Goal: Information Seeking & Learning: Learn about a topic

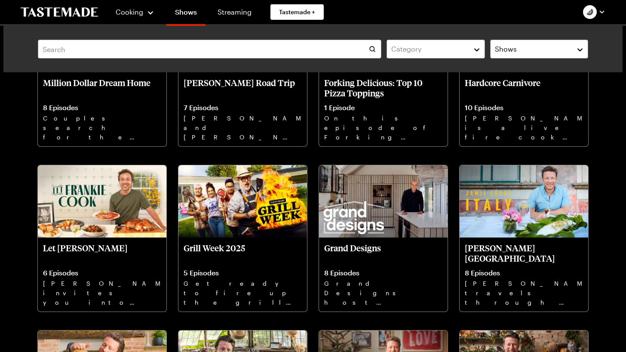
scroll to position [178, 0]
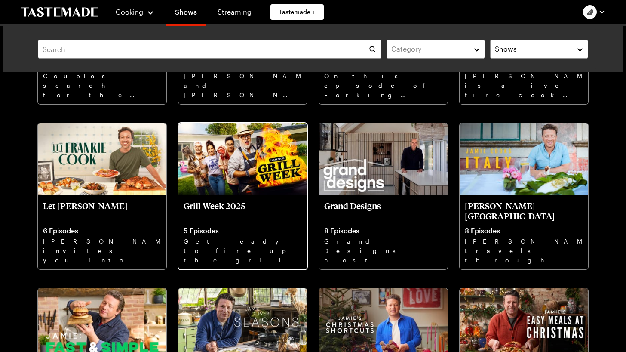
click at [233, 205] on p "Grill Week 2025" at bounding box center [243, 210] width 118 height 21
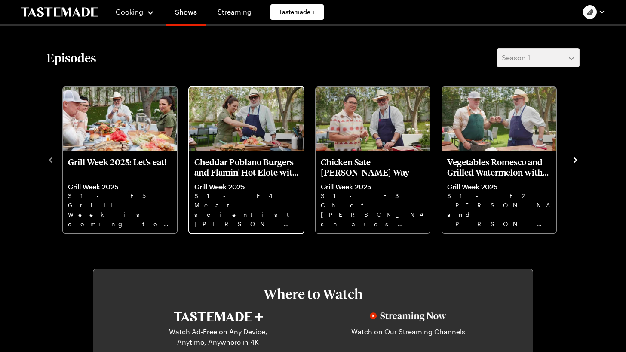
scroll to position [259, 0]
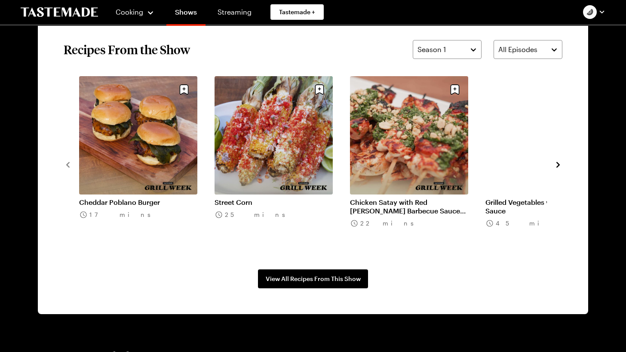
scroll to position [662, 0]
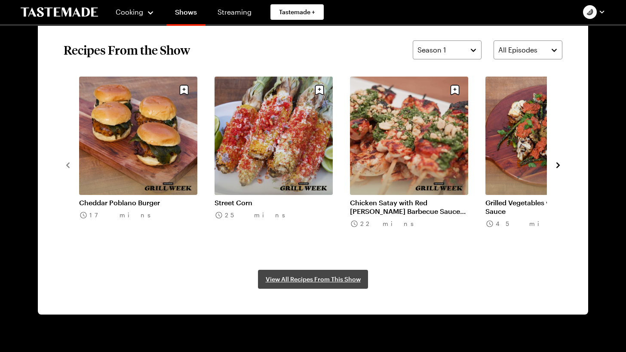
click at [303, 278] on span "View All Recipes From This Show" at bounding box center [313, 279] width 95 height 9
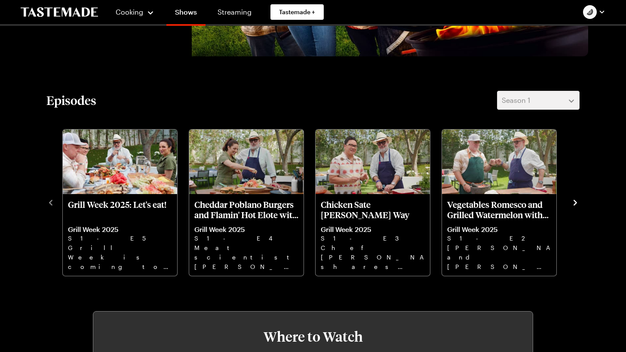
scroll to position [203, 0]
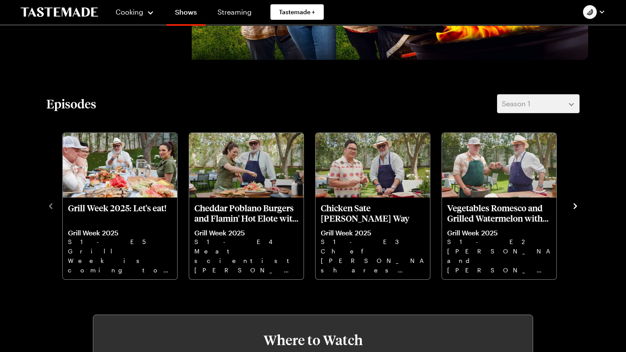
click at [576, 203] on icon "navigate to next item" at bounding box center [575, 206] width 9 height 9
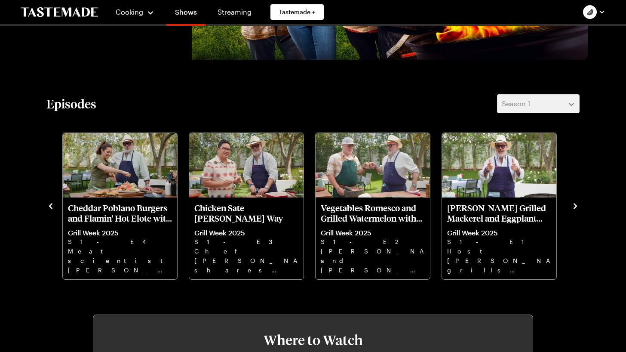
click at [52, 209] on icon "navigate to previous item" at bounding box center [50, 206] width 3 height 6
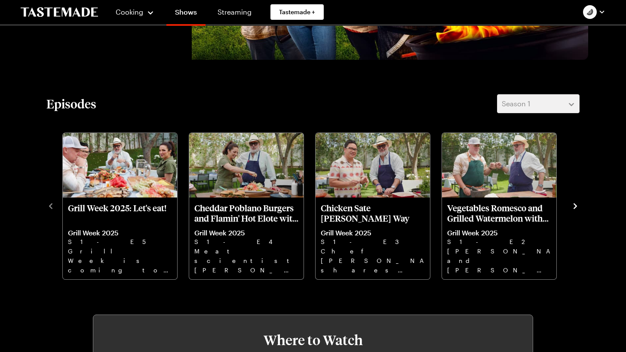
click at [582, 103] on div "Episodes Season 1 Grill Week 2025: Let's eat! Grill Week 2025 S1 - E5 Grill Wee…" at bounding box center [313, 187] width 550 height 186
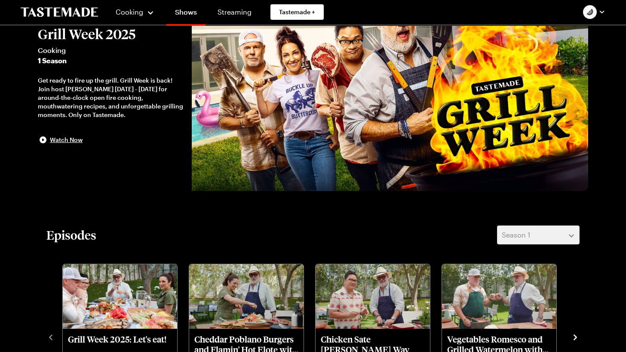
scroll to position [0, 0]
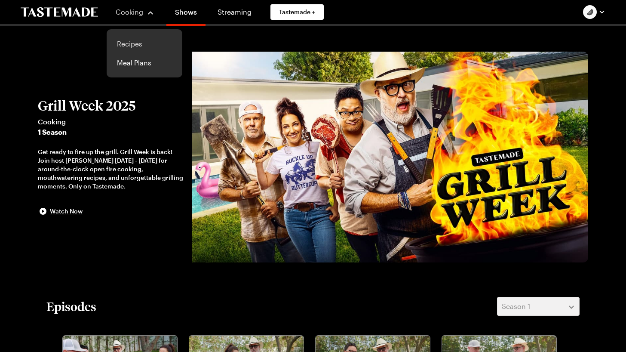
click at [136, 46] on link "Recipes" at bounding box center [144, 43] width 65 height 19
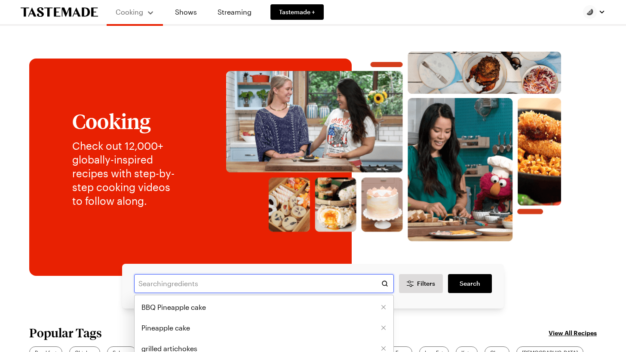
click at [180, 285] on input "text" at bounding box center [264, 283] width 260 height 19
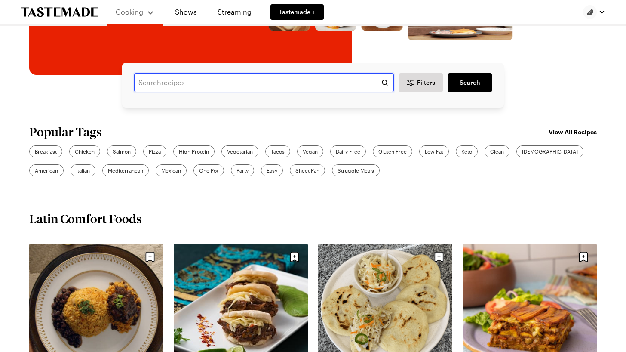
scroll to position [179, 0]
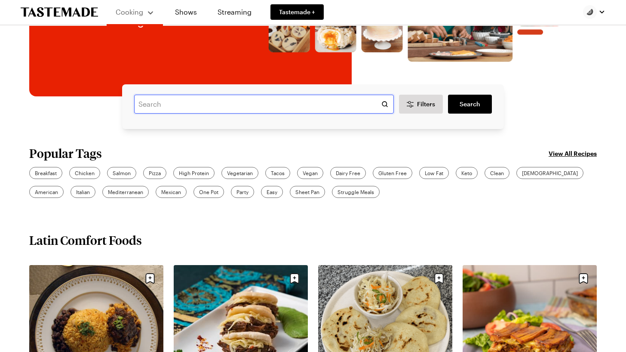
click at [303, 111] on input "text" at bounding box center [264, 104] width 260 height 19
click at [300, 106] on input "text" at bounding box center [264, 104] width 260 height 19
type input "p"
click at [383, 102] on icon "Clear search" at bounding box center [384, 103] width 5 height 5
click at [321, 99] on input "text" at bounding box center [264, 104] width 260 height 19
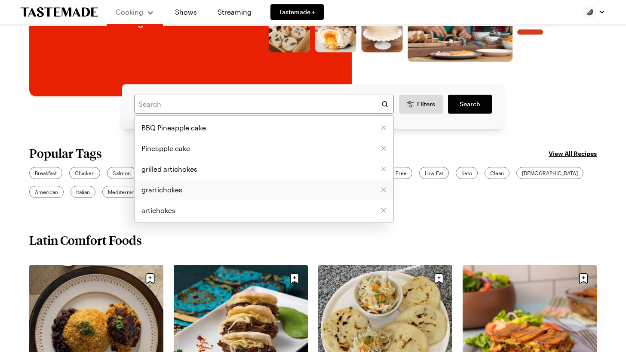
click at [385, 190] on icon "Remove [object Object]" at bounding box center [383, 189] width 5 height 5
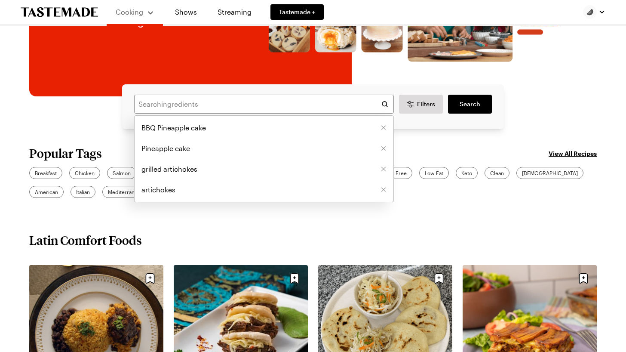
click at [385, 190] on icon "Remove [object Object]" at bounding box center [383, 189] width 5 height 5
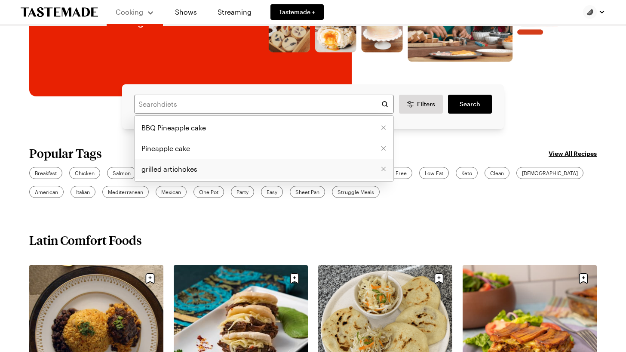
click at [384, 169] on icon "Remove [object Object]" at bounding box center [383, 169] width 4 height 4
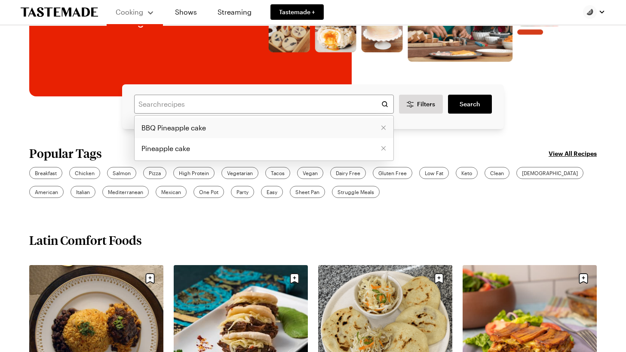
click at [251, 128] on li "BBQ Pineapple cake" at bounding box center [264, 127] width 259 height 21
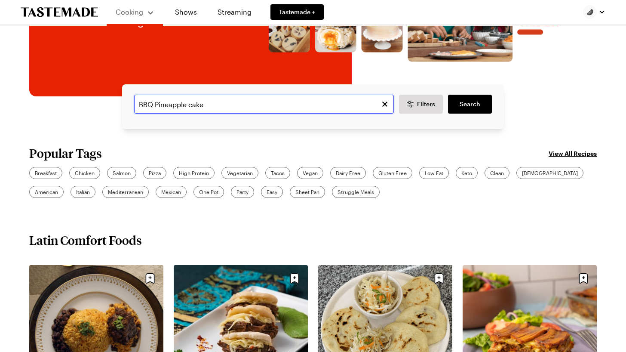
click at [241, 102] on input "BBQ Pineapple cake" at bounding box center [264, 104] width 260 height 19
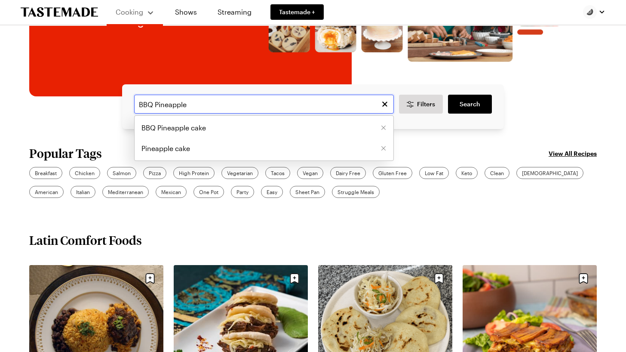
type input "BBQ Pineapple"
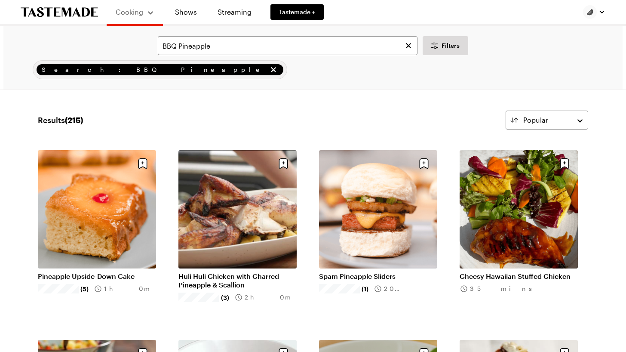
click at [88, 275] on link "Pineapple Upside-Down Cake" at bounding box center [97, 276] width 118 height 9
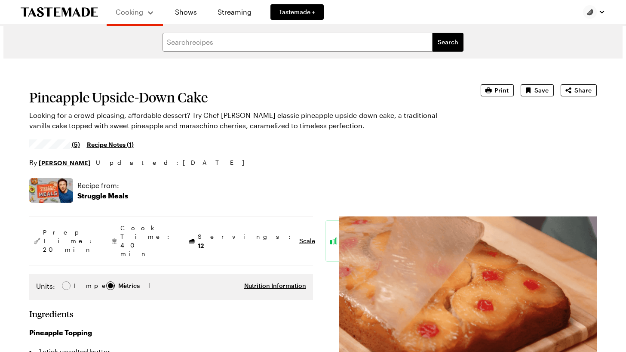
type textarea "x"
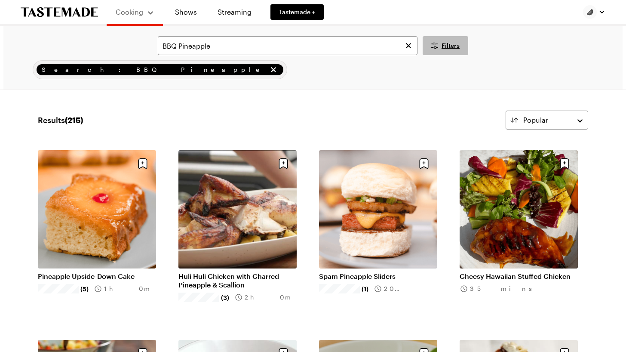
click at [460, 52] on button "Filters" at bounding box center [446, 45] width 46 height 19
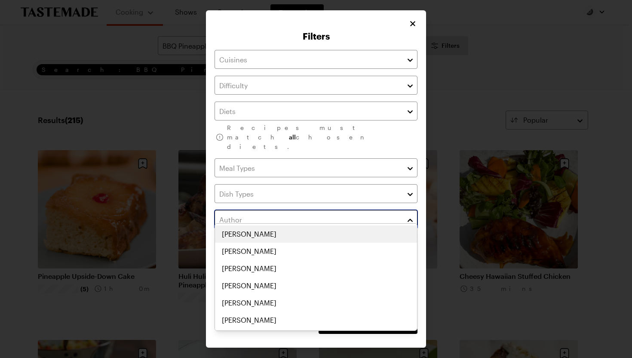
click at [325, 215] on input "text" at bounding box center [316, 219] width 203 height 19
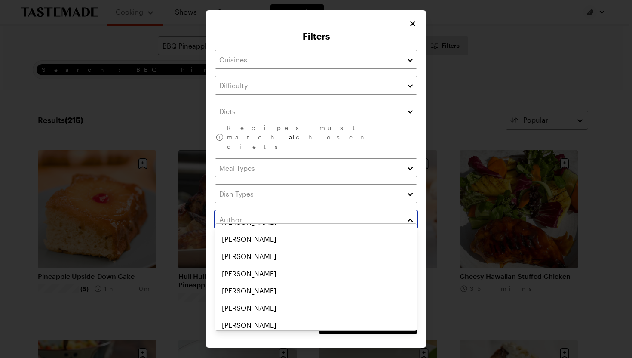
scroll to position [147, 0]
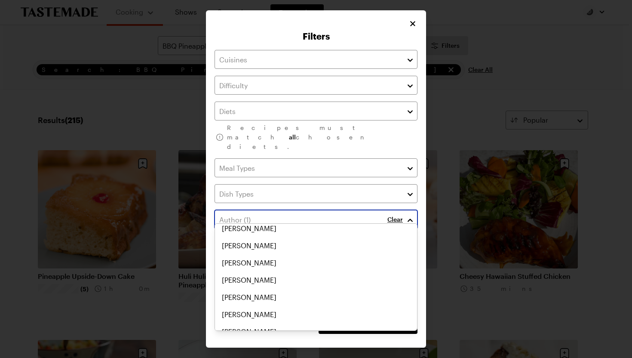
click at [269, 181] on div "Andrew Wong Aaron Franklin Aarón Sánchez Akira Akuto Alejandra Sanchez Alejandr…" at bounding box center [316, 129] width 202 height 103
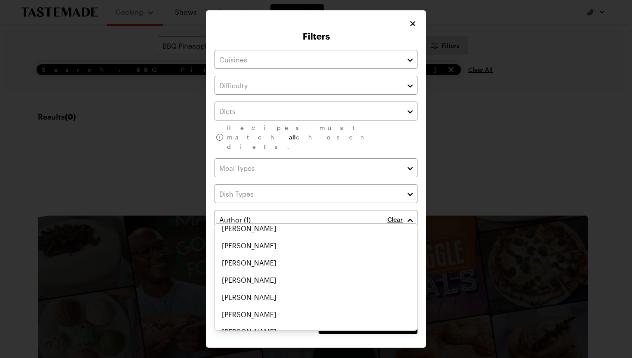
click at [419, 165] on div "Filters Recipes must match all chosen diets. Clear Has Video Has Video Clear Al…" at bounding box center [316, 178] width 220 height 337
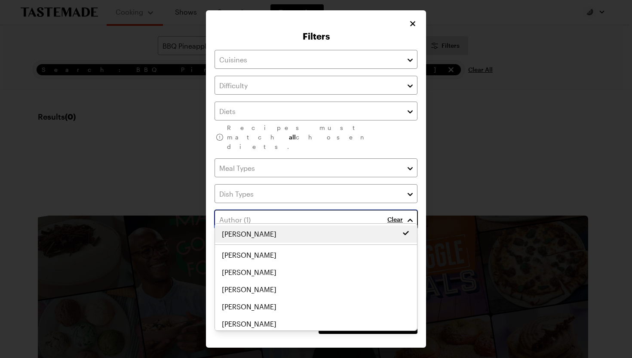
click at [344, 214] on input "text" at bounding box center [316, 219] width 203 height 19
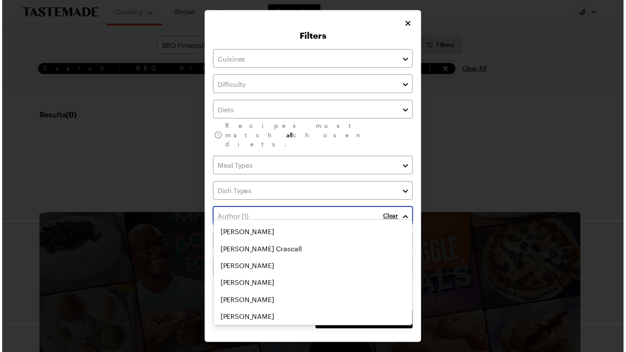
scroll to position [329, 0]
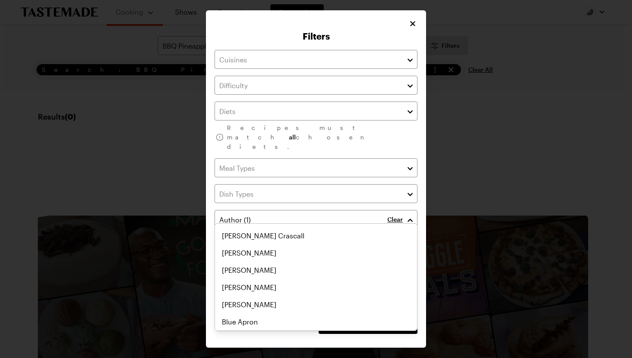
click at [519, 123] on div "Filters Recipes must match all chosen diets. Clear Has Video Has Video Clear Al…" at bounding box center [316, 179] width 632 height 358
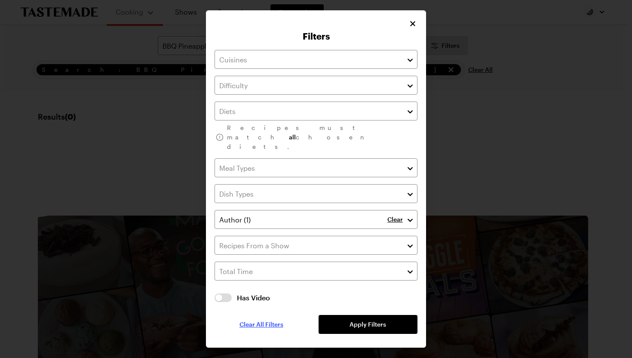
click at [263, 320] on span "Clear All Filters" at bounding box center [261, 324] width 44 height 9
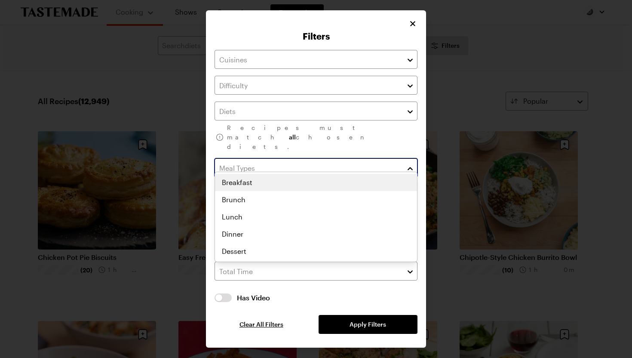
click at [280, 163] on input "text" at bounding box center [316, 167] width 203 height 19
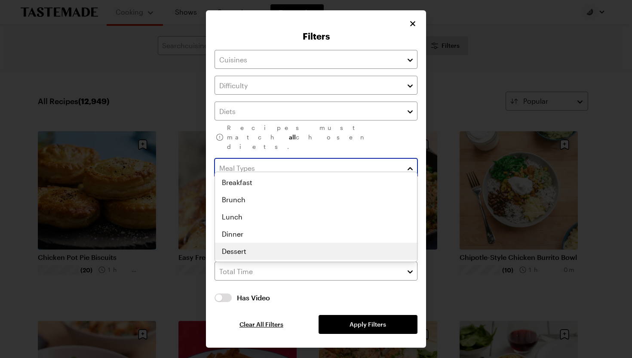
click at [229, 251] on div "Breakfast Brunch Lunch Dinner Dessert" at bounding box center [316, 217] width 202 height 86
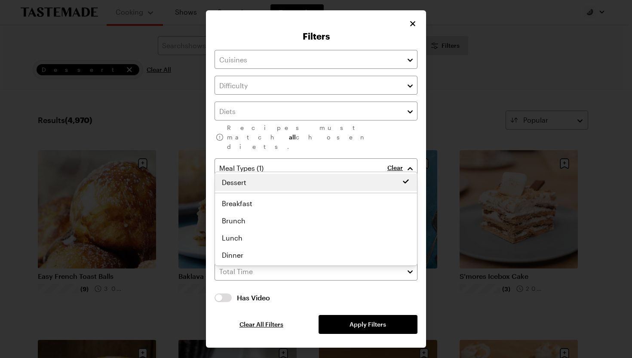
click at [389, 317] on div "Recipes must match all chosen diets. Clear Has Video Has Video Clear All Filter…" at bounding box center [316, 192] width 203 height 284
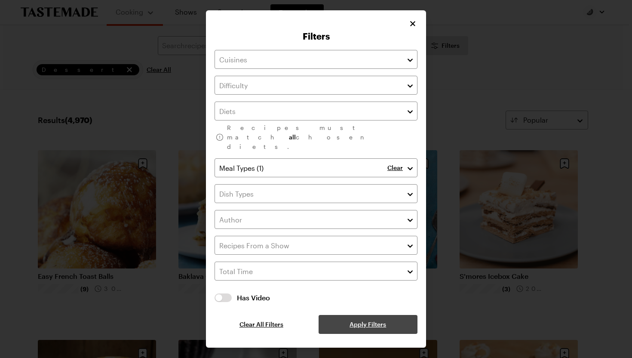
click at [374, 320] on span "Apply Filters" at bounding box center [368, 324] width 37 height 9
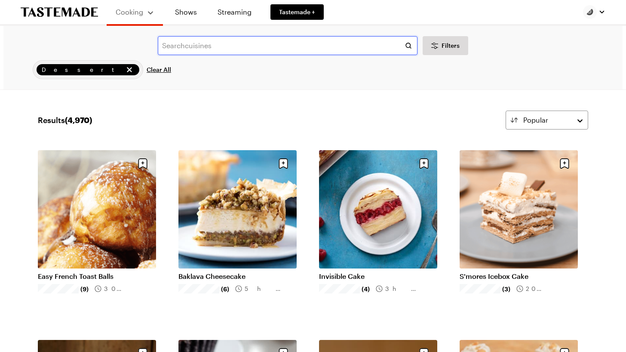
click at [216, 45] on input "text" at bounding box center [288, 45] width 260 height 19
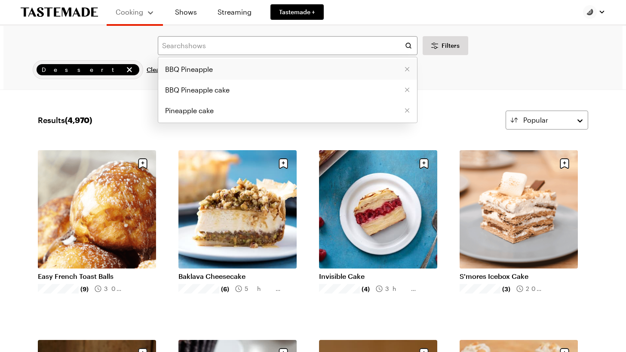
click at [196, 64] on span "BBQ Pineapple" at bounding box center [189, 69] width 48 height 10
type input "BBQ Pineapple"
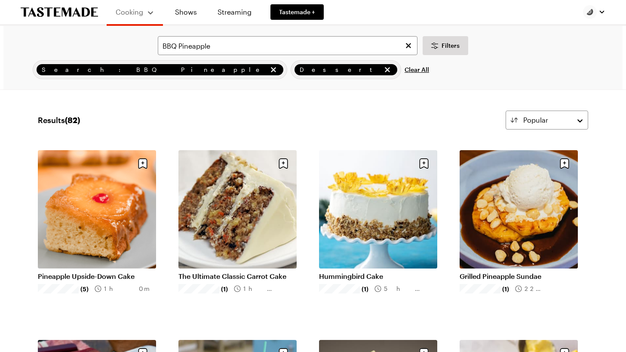
click at [371, 86] on div "BBQ Pineapple Filters Search: BBQ Pineapple Dessert Clear All Search" at bounding box center [312, 58] width 619 height 64
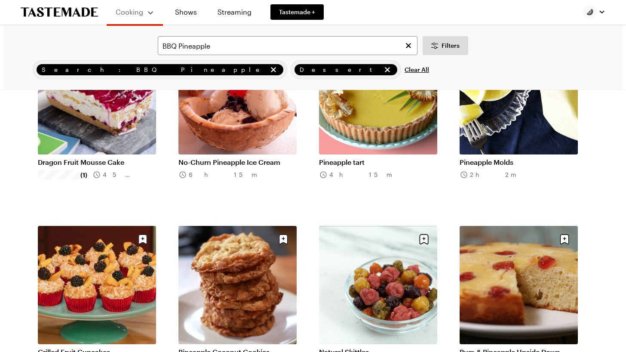
scroll to position [879, 0]
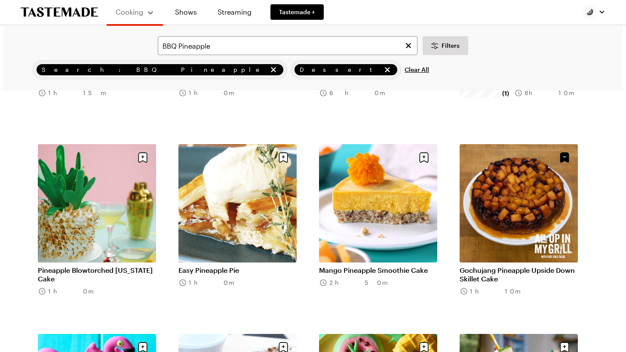
scroll to position [1326, 0]
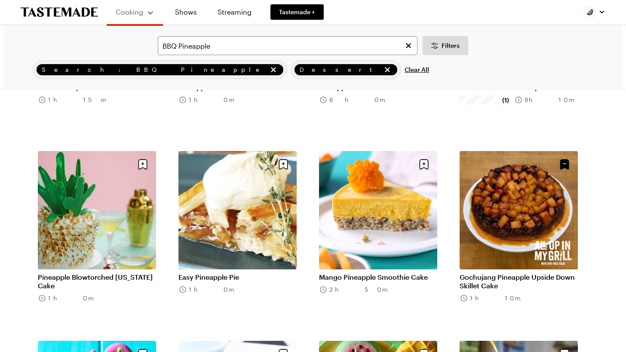
click at [500, 276] on link "Gochujang Pineapple Upside Down Skillet Cake" at bounding box center [519, 281] width 118 height 17
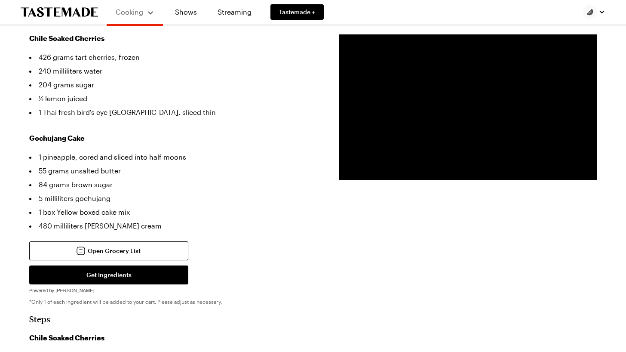
scroll to position [283, 0]
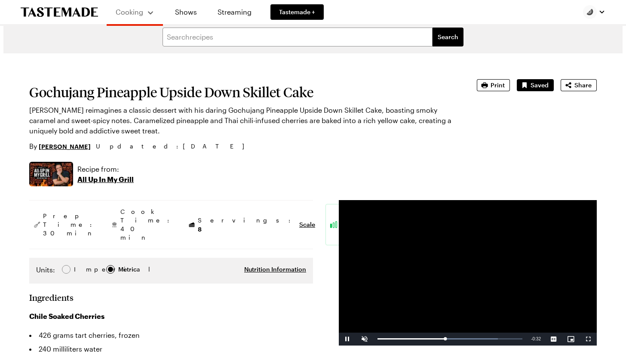
scroll to position [0, 0]
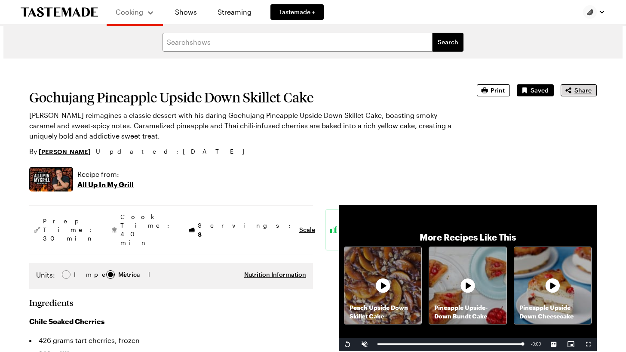
click at [586, 89] on span "Share" at bounding box center [582, 90] width 17 height 9
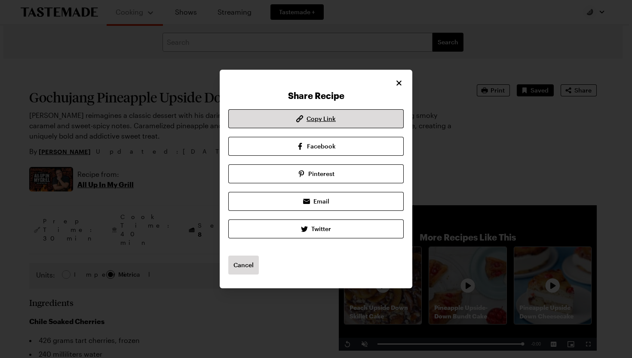
click at [328, 120] on span "Copy Link" at bounding box center [321, 118] width 29 height 9
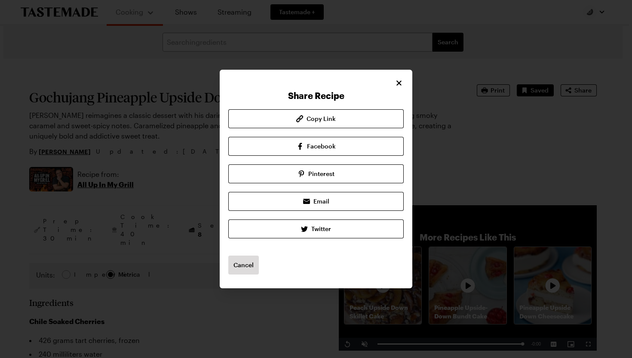
click at [396, 84] on icon "Close" at bounding box center [399, 83] width 9 height 9
type textarea "x"
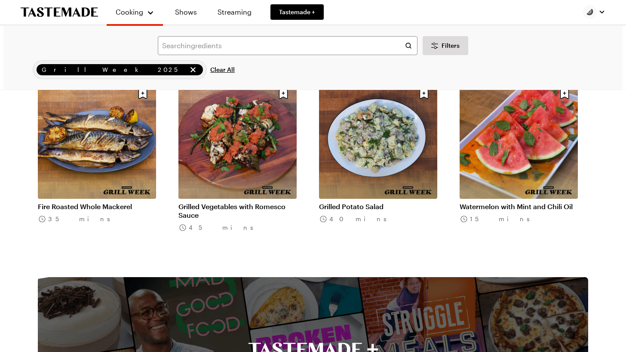
scroll to position [264, 0]
